Goal: Task Accomplishment & Management: Manage account settings

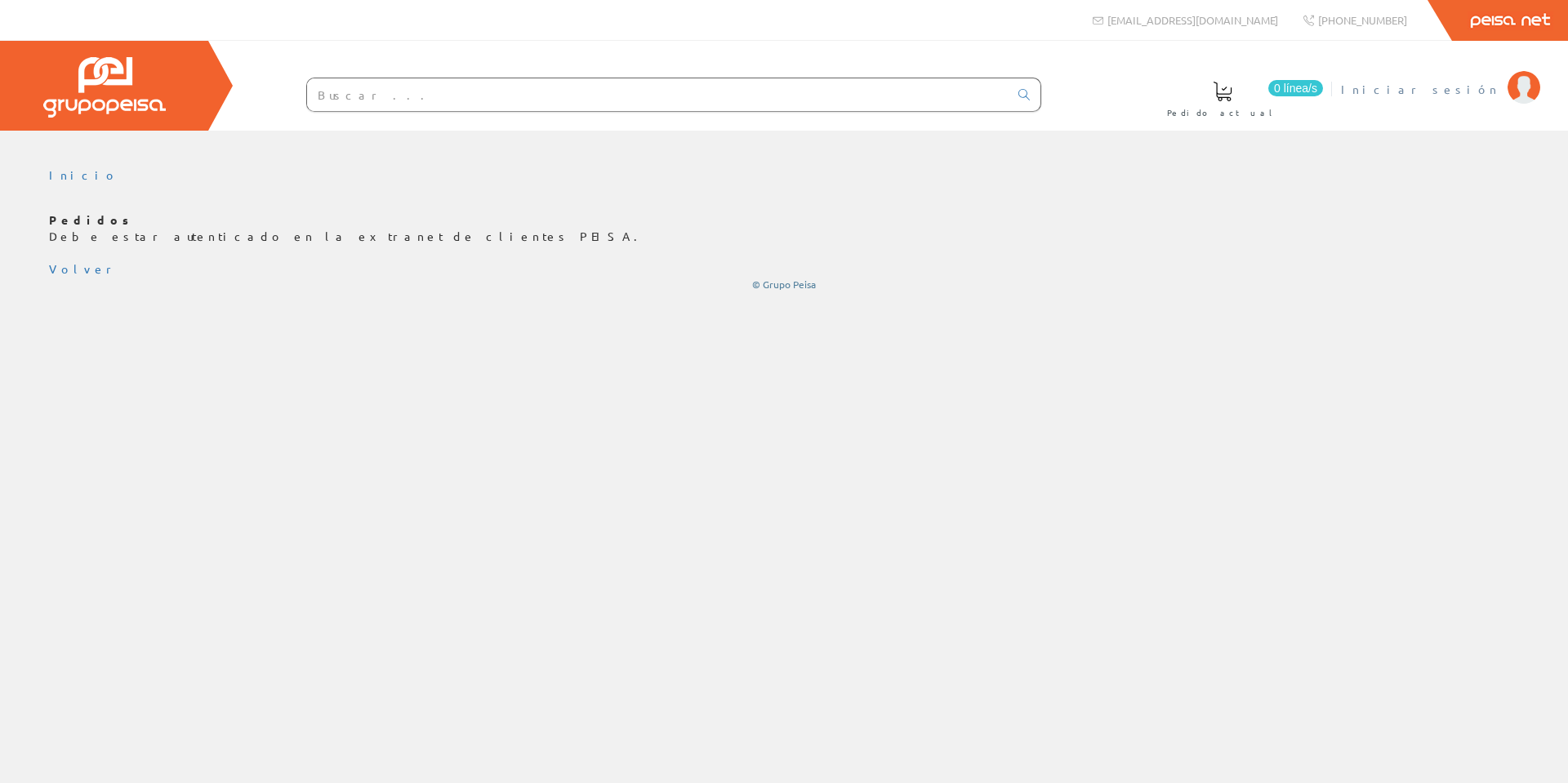
click at [1462, 95] on span "Iniciar sesión" at bounding box center [1419, 88] width 158 height 17
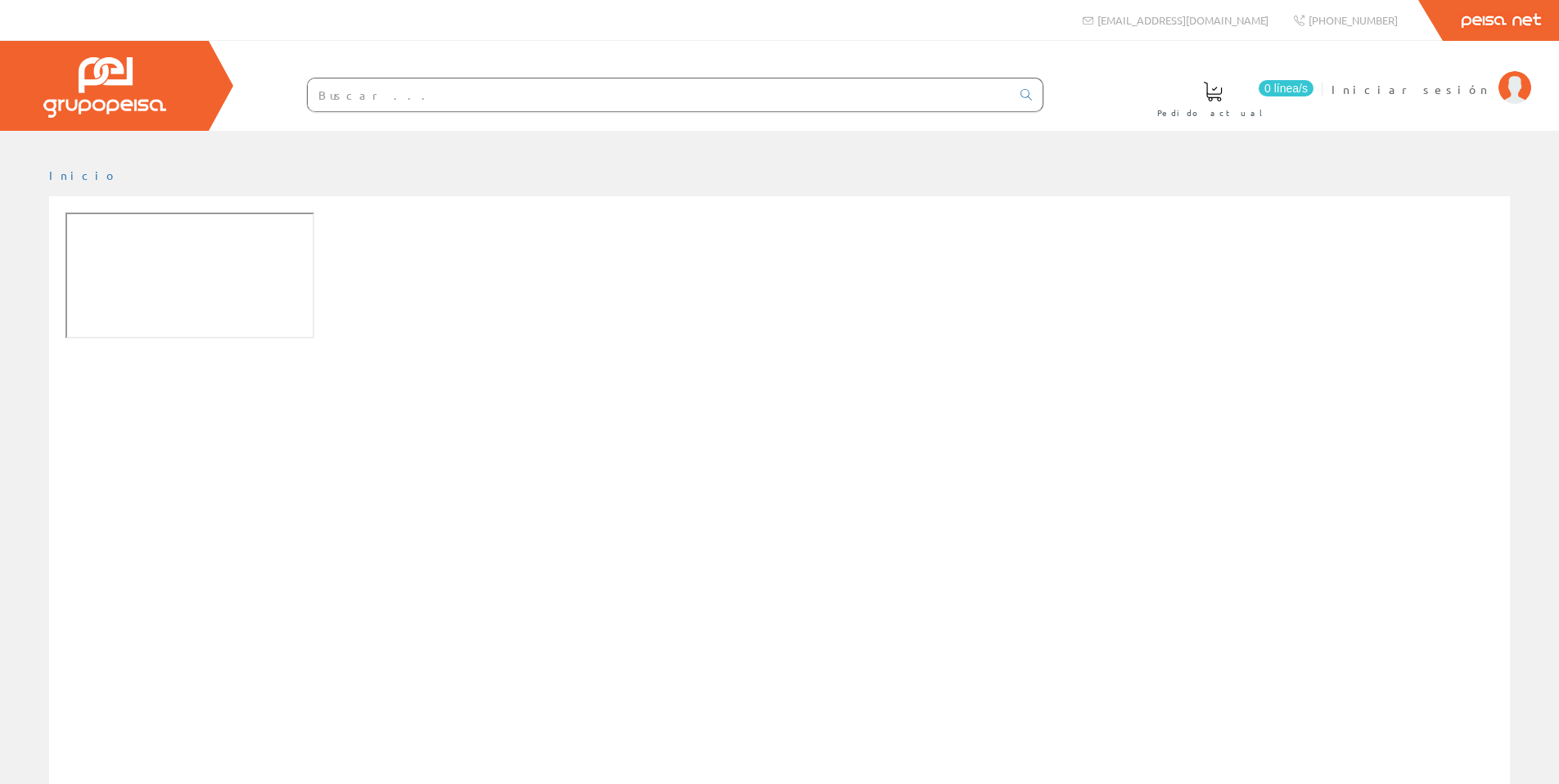
scroll to position [224, 0]
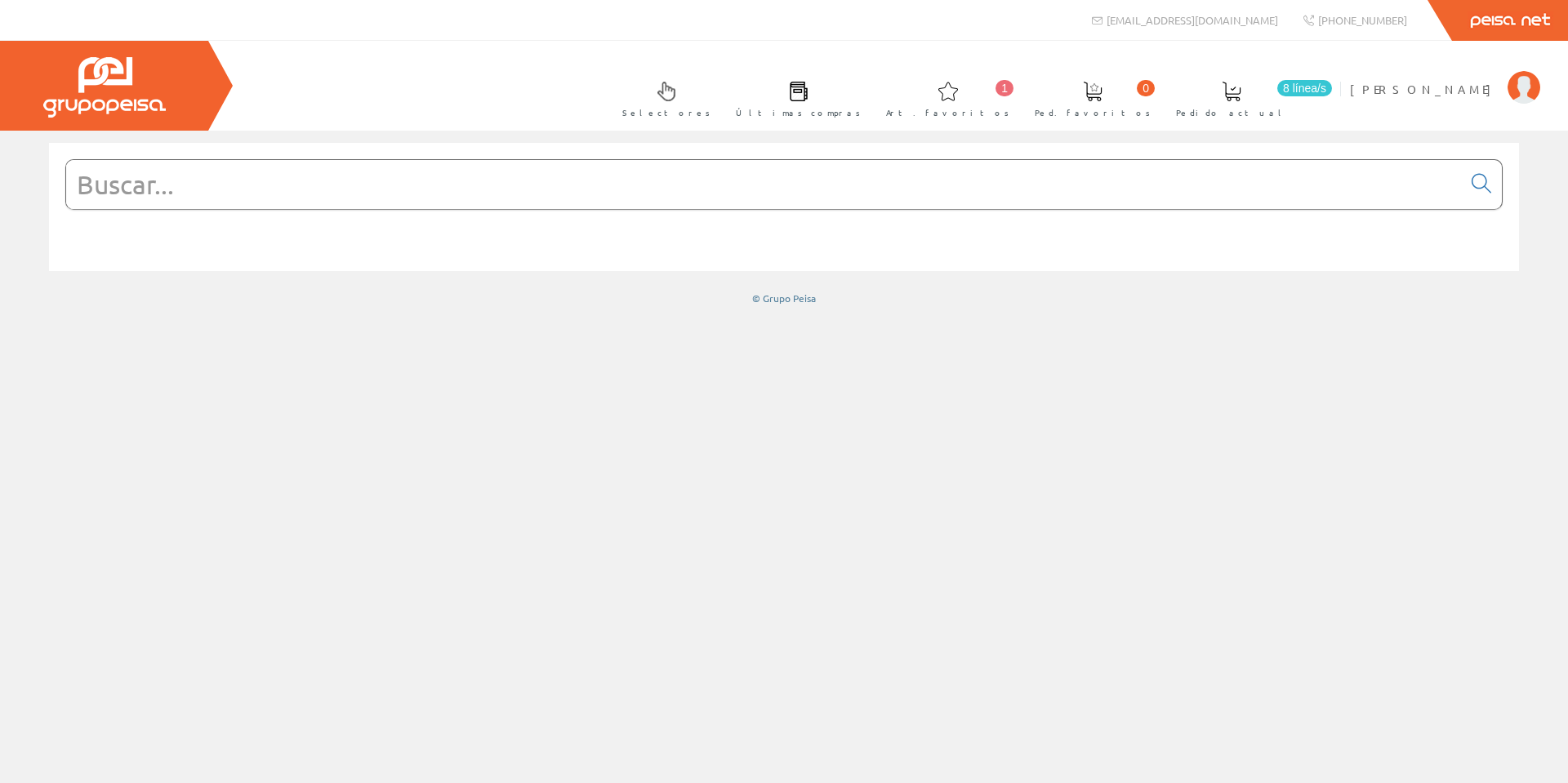
click at [1242, 100] on span at bounding box center [1232, 91] width 19 height 19
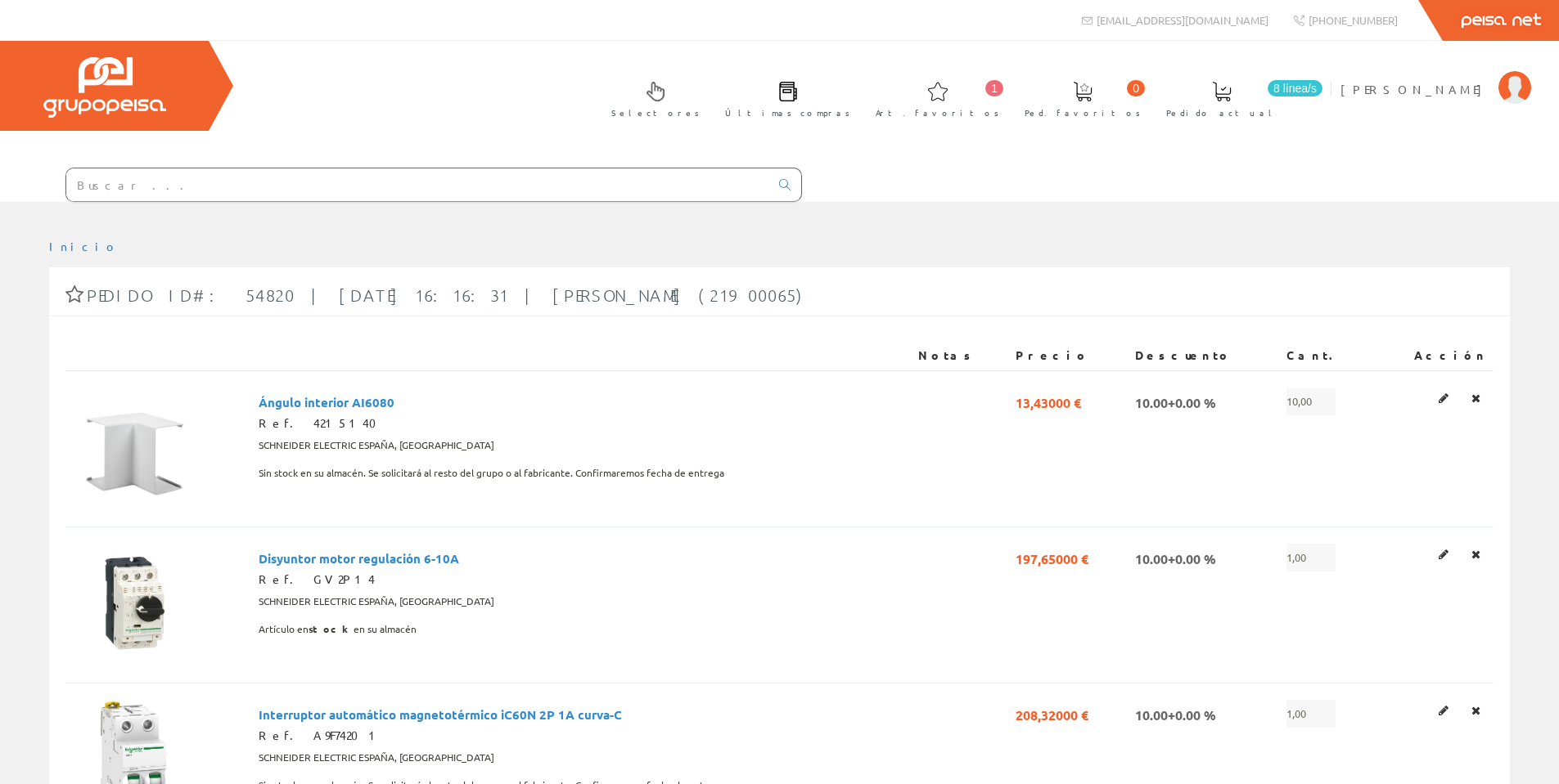
click at [858, 102] on link "Últimas compras" at bounding box center [783, 97] width 150 height 59
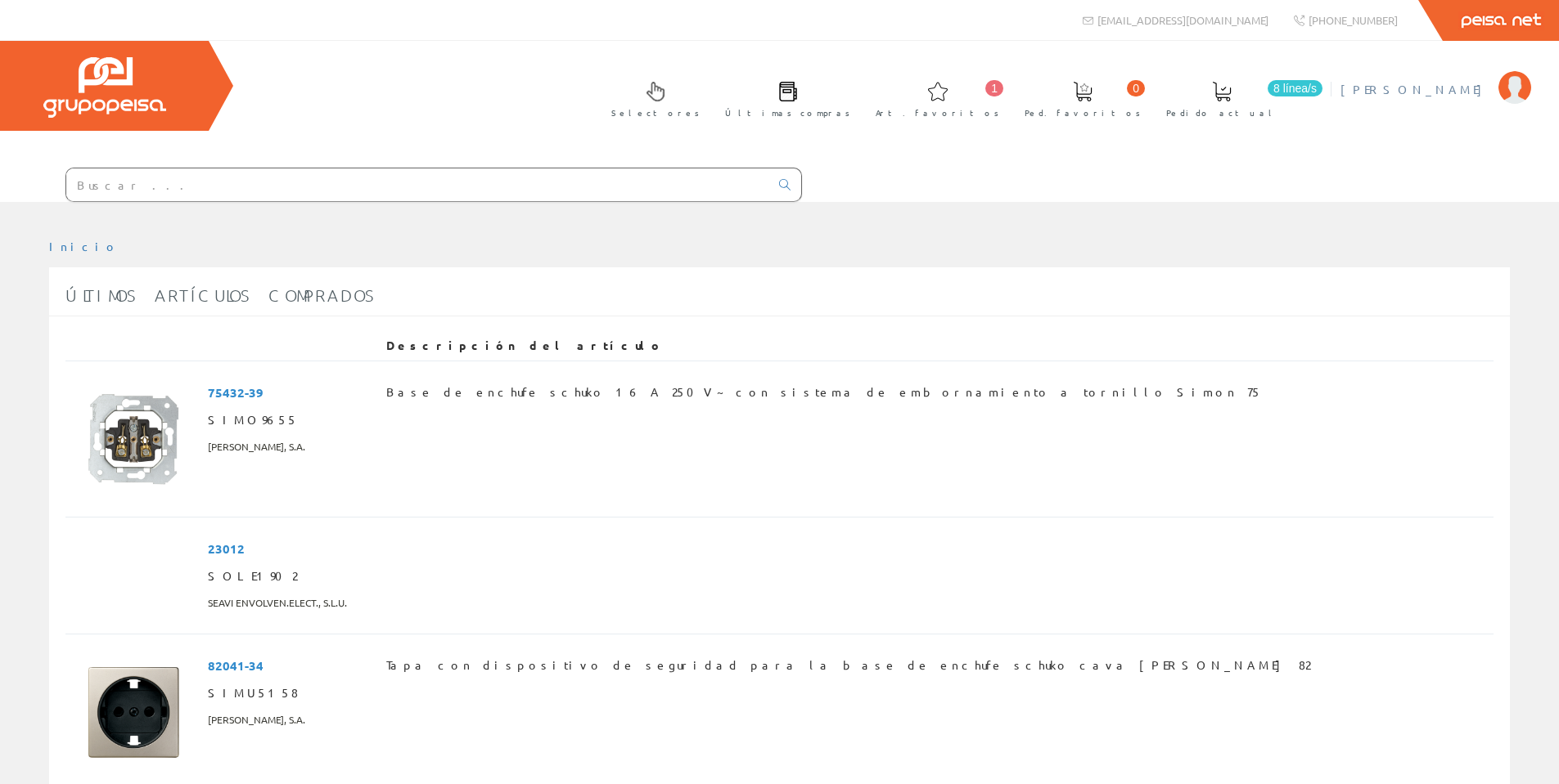
click at [1468, 86] on span "[PERSON_NAME]" at bounding box center [1415, 89] width 150 height 17
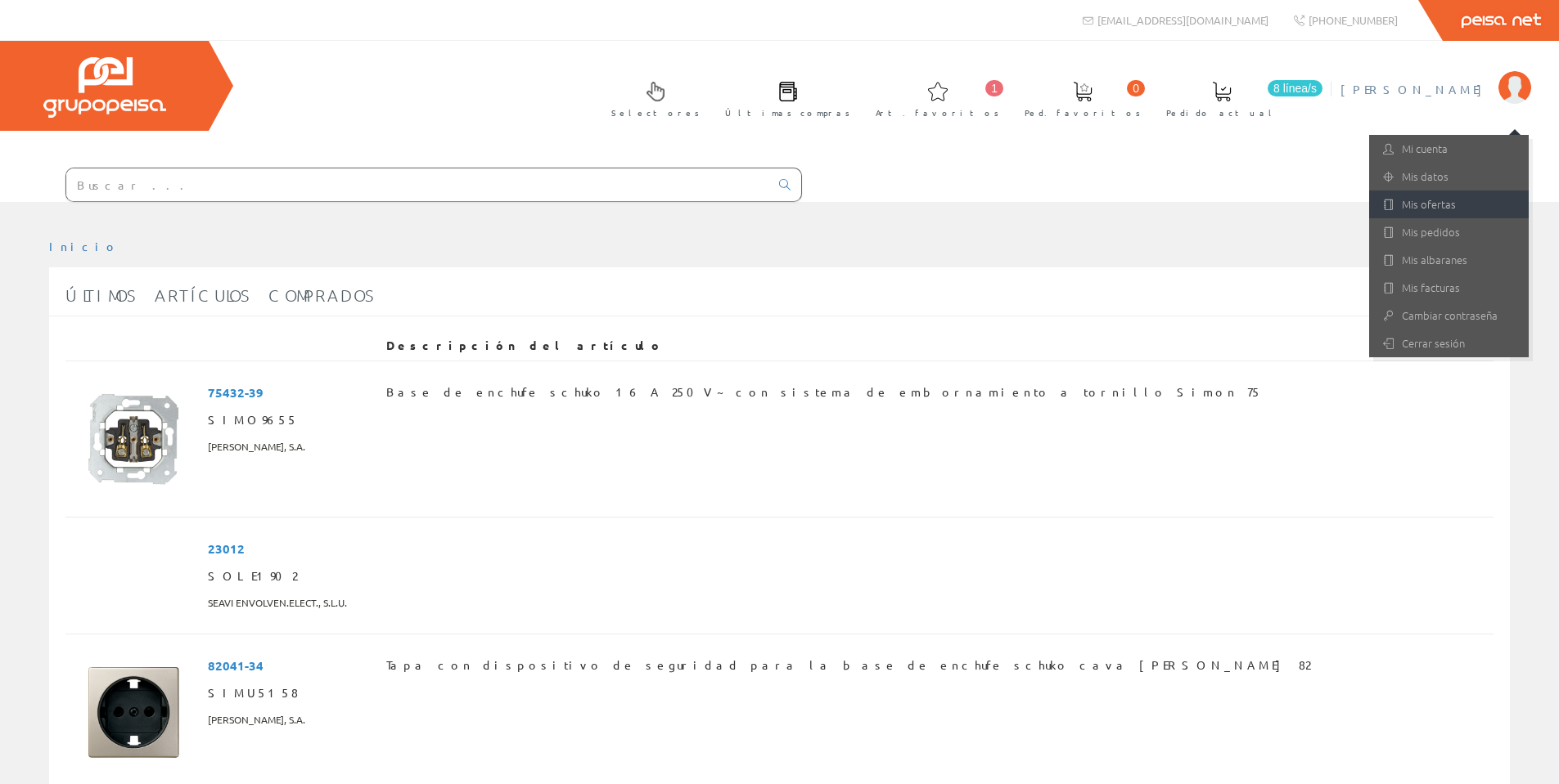
click at [1453, 208] on link "Mis ofertas" at bounding box center [1448, 204] width 160 height 28
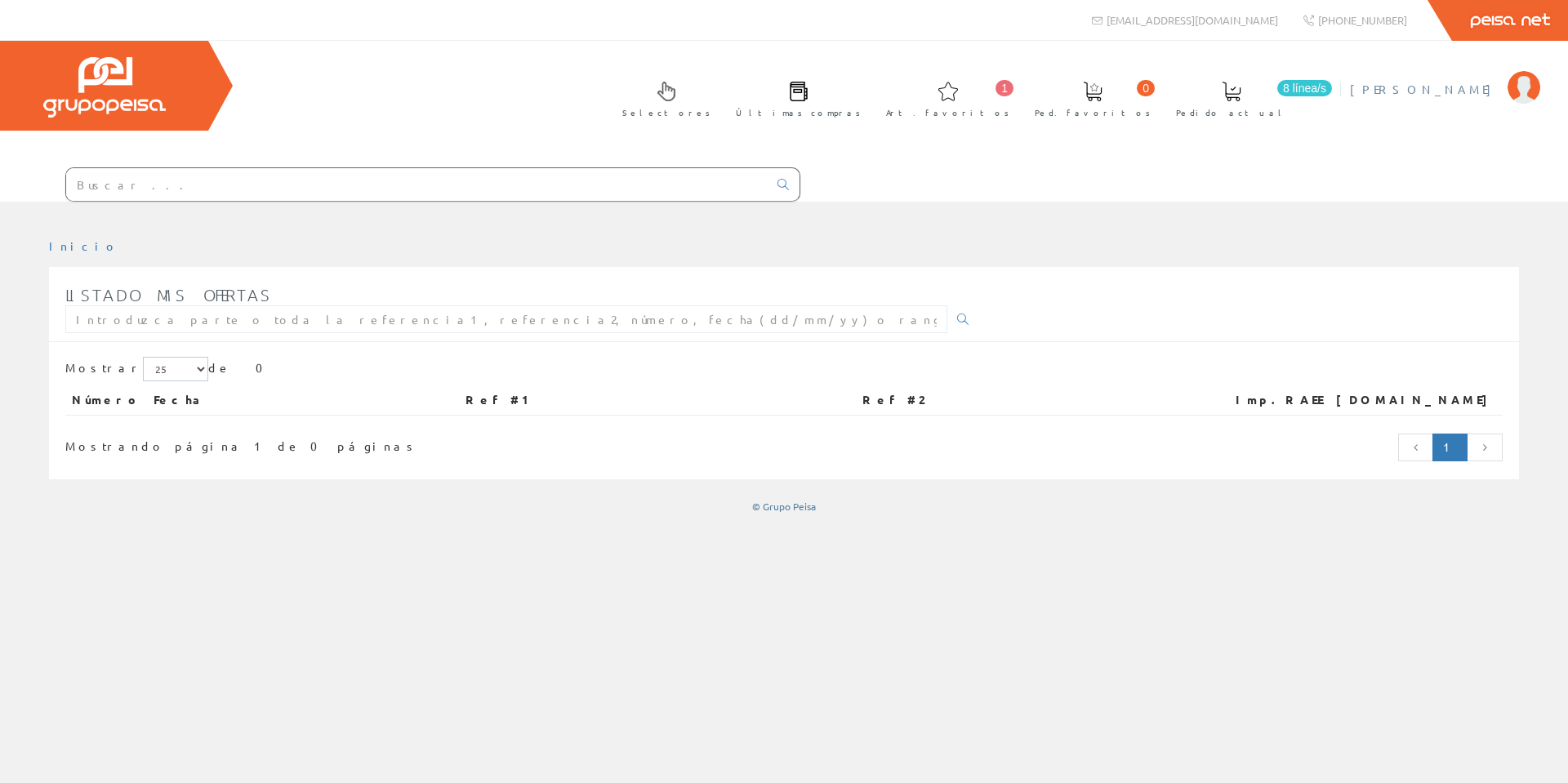
click at [1491, 79] on link "[PERSON_NAME]" at bounding box center [1446, 76] width 190 height 16
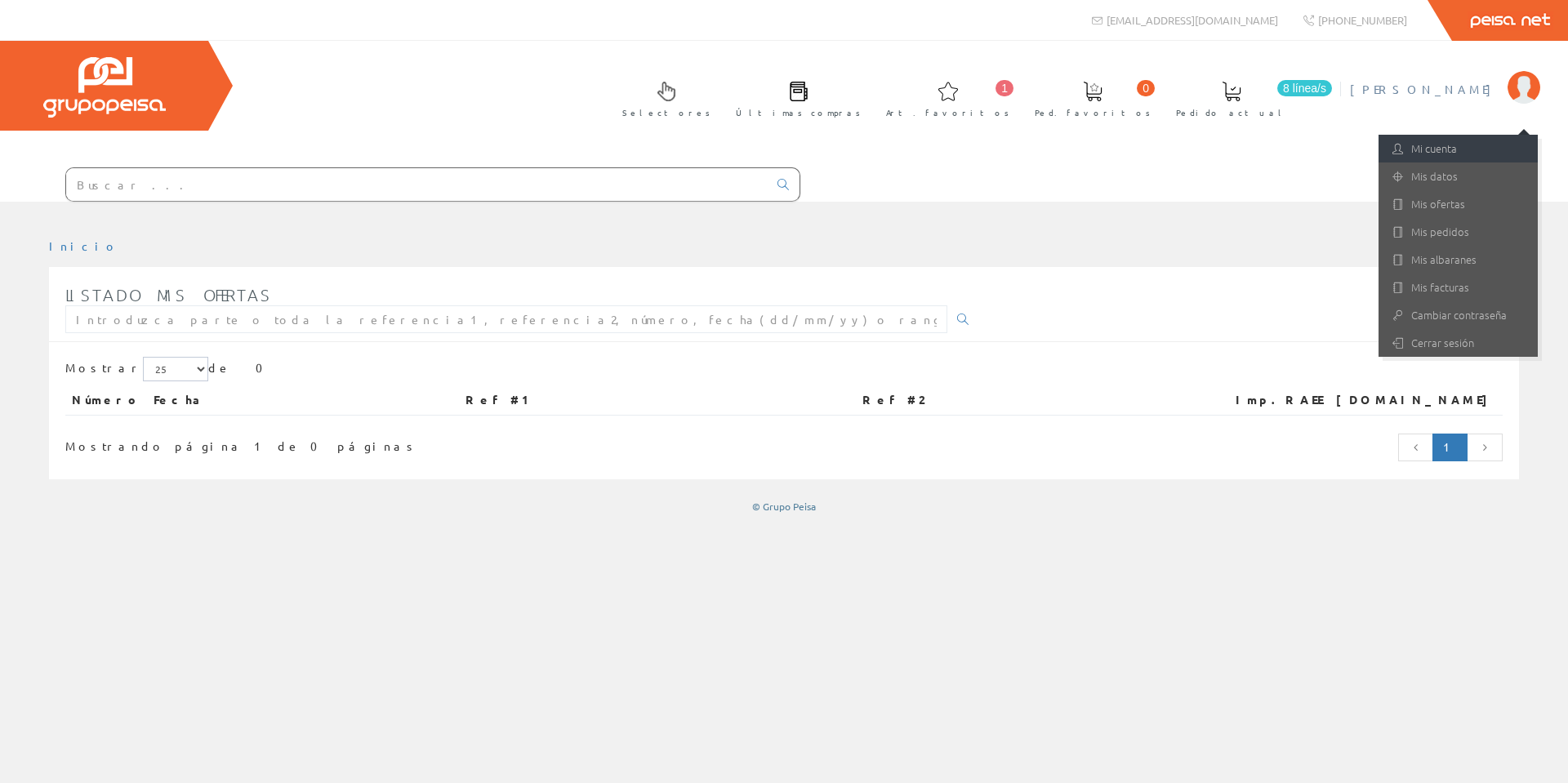
click at [1456, 147] on link "Mi cuenta" at bounding box center [1458, 149] width 159 height 28
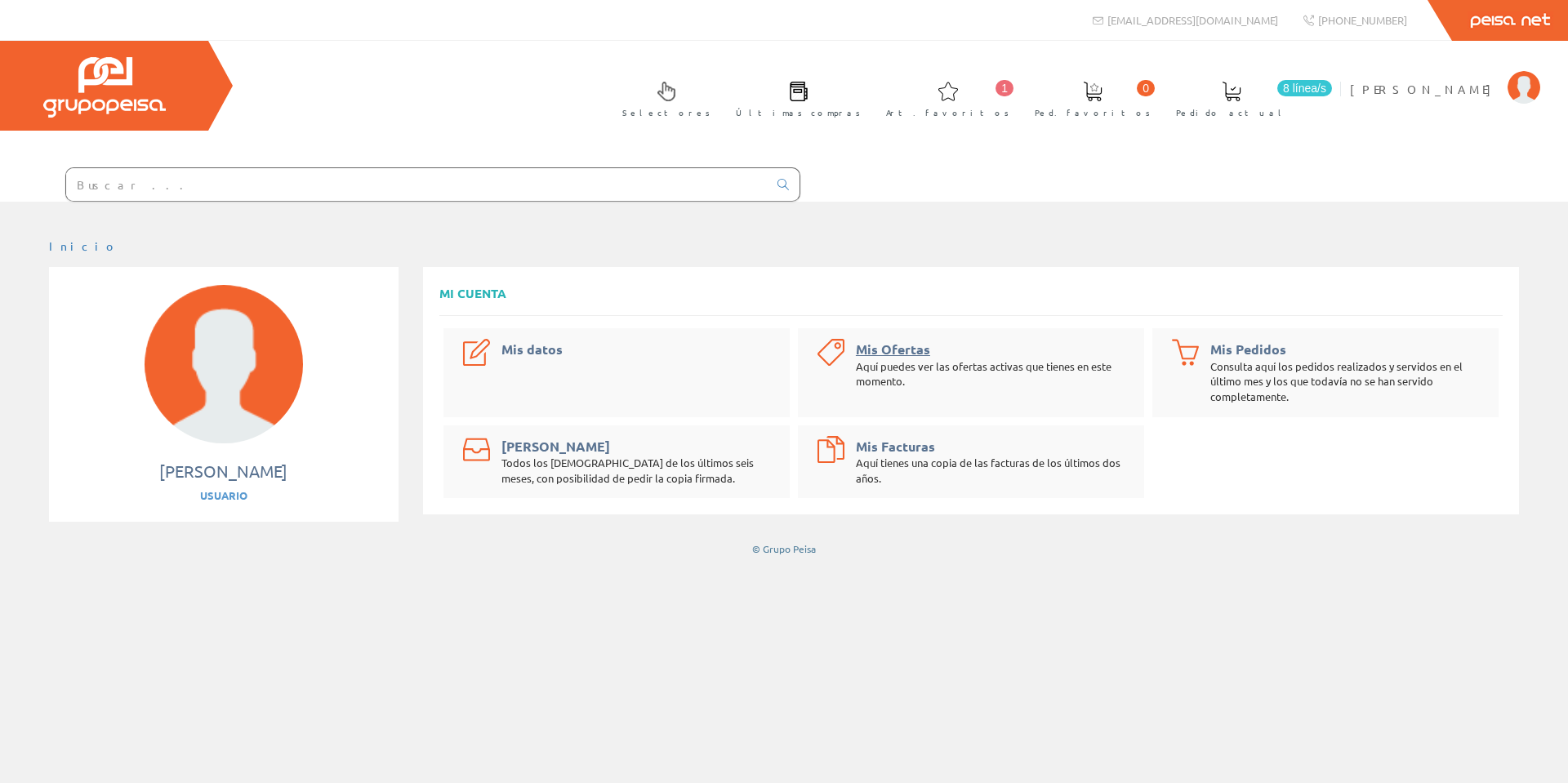
click at [897, 350] on link "Mis Ofertas" at bounding box center [893, 350] width 75 height 17
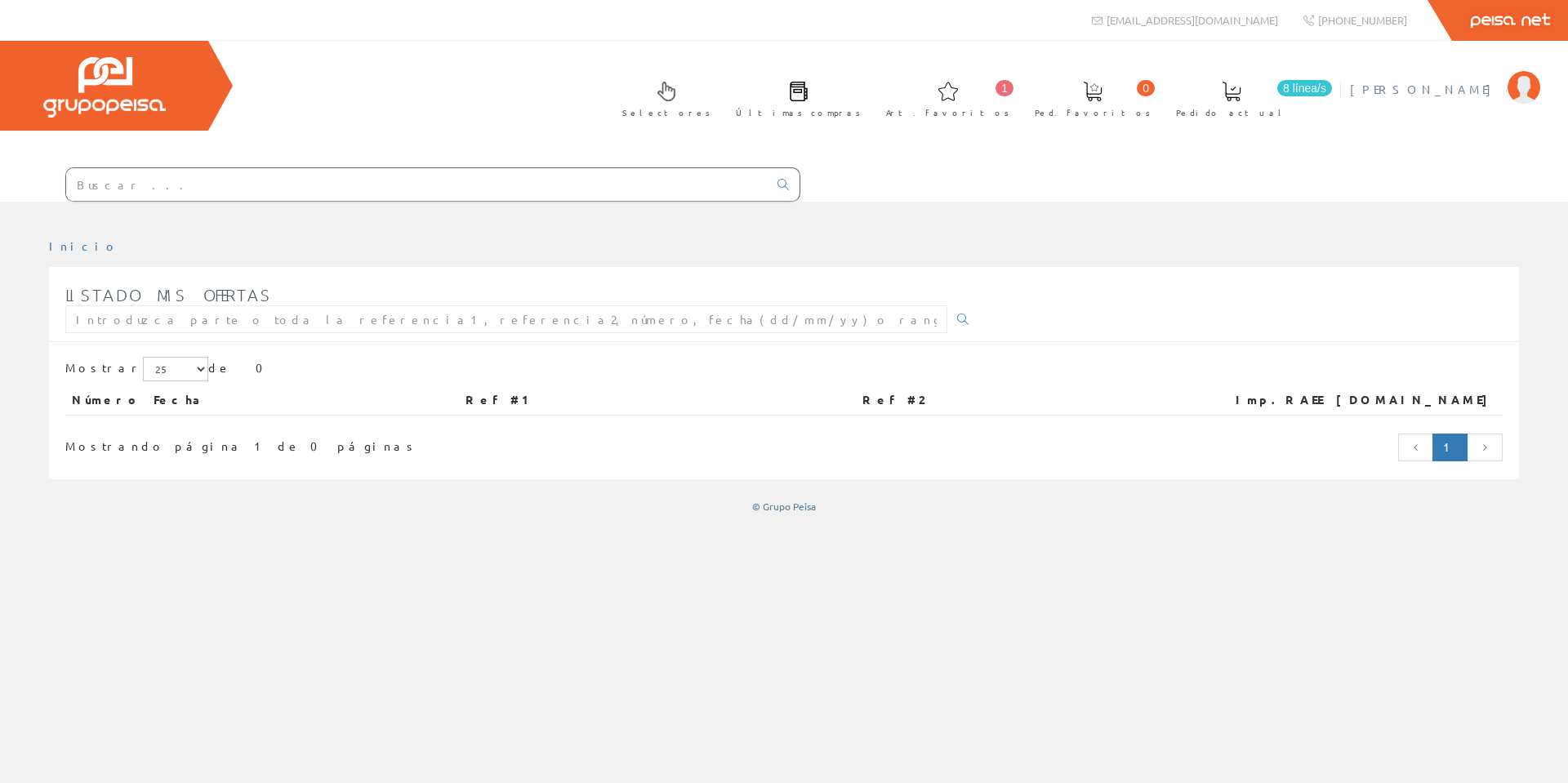
click at [1491, 89] on span "[PERSON_NAME]" at bounding box center [1425, 88] width 150 height 17
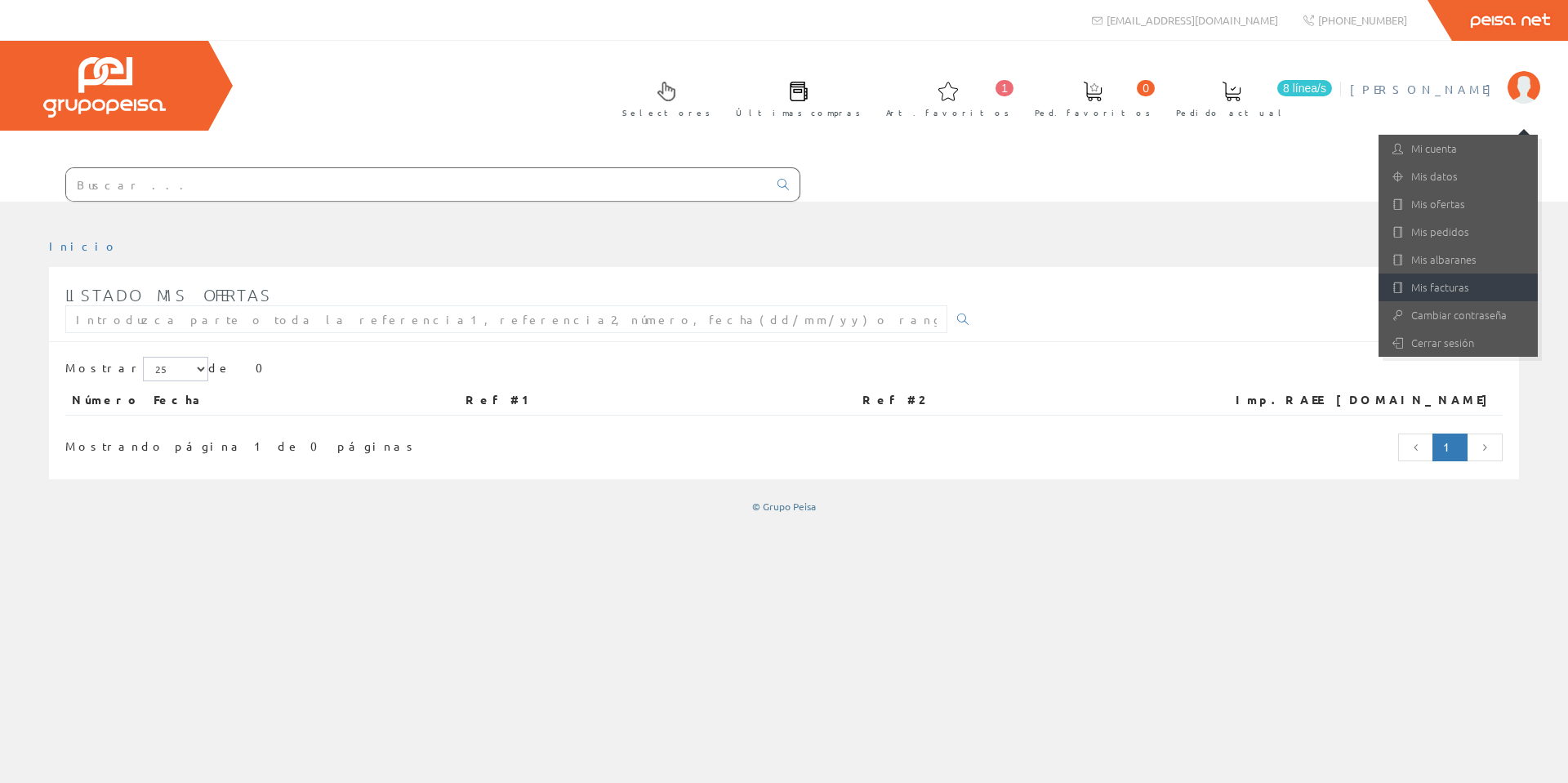
click at [1466, 294] on link "Mis facturas" at bounding box center [1458, 288] width 159 height 28
